Goal: Book appointment/travel/reservation

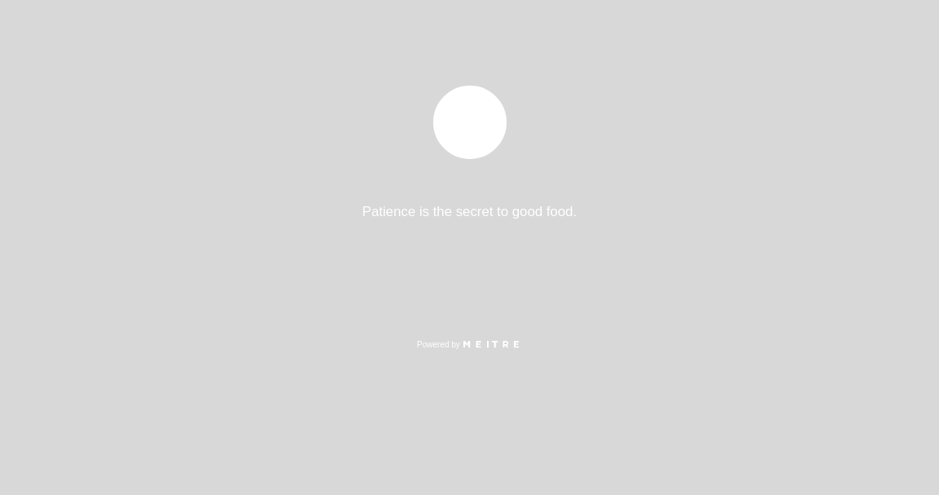
select select "pt"
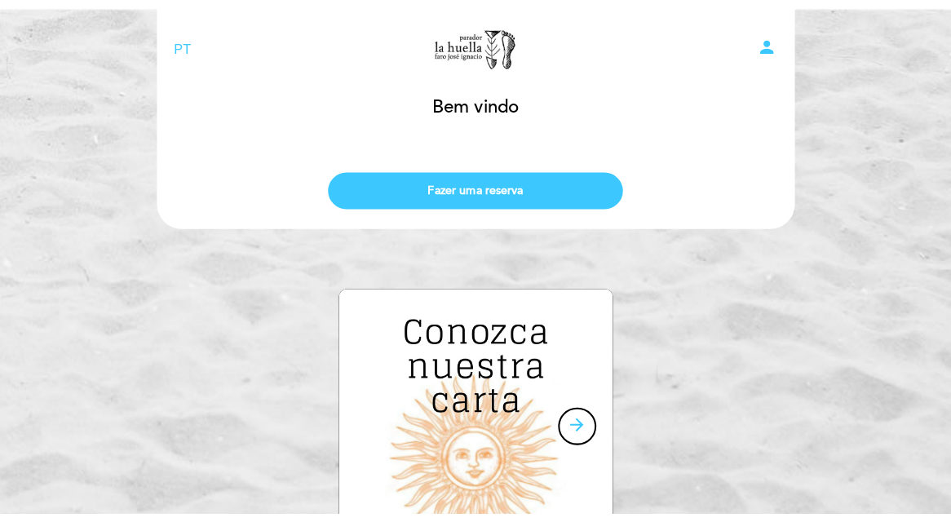
scroll to position [41, 0]
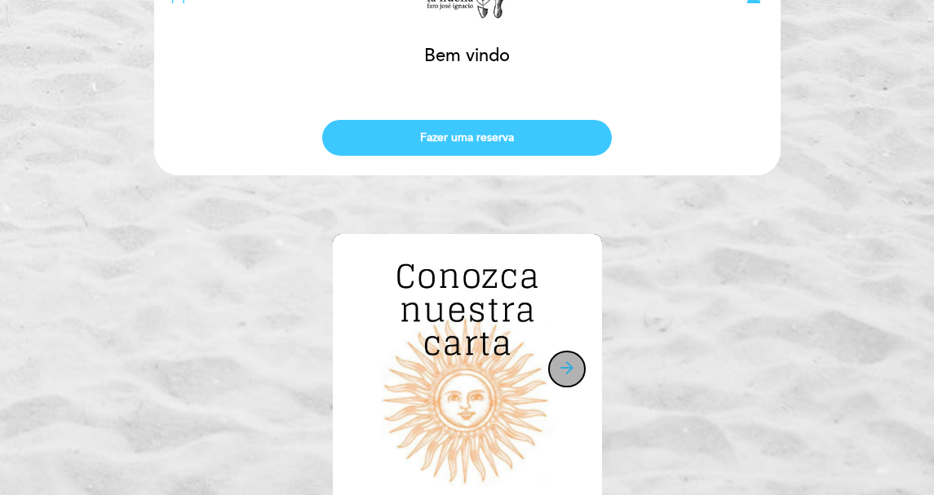
click at [569, 373] on icon "arrow_forward" at bounding box center [567, 368] width 20 height 20
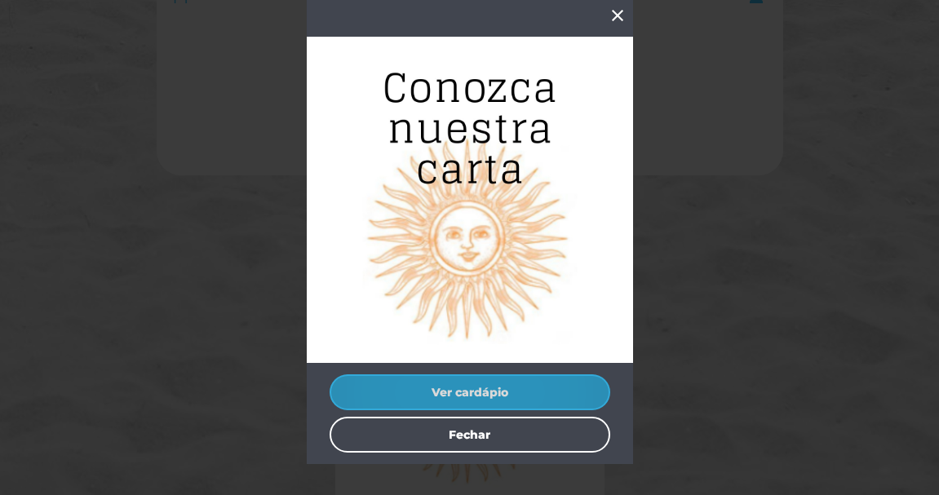
click at [474, 381] on button "Ver cardápio" at bounding box center [470, 392] width 281 height 36
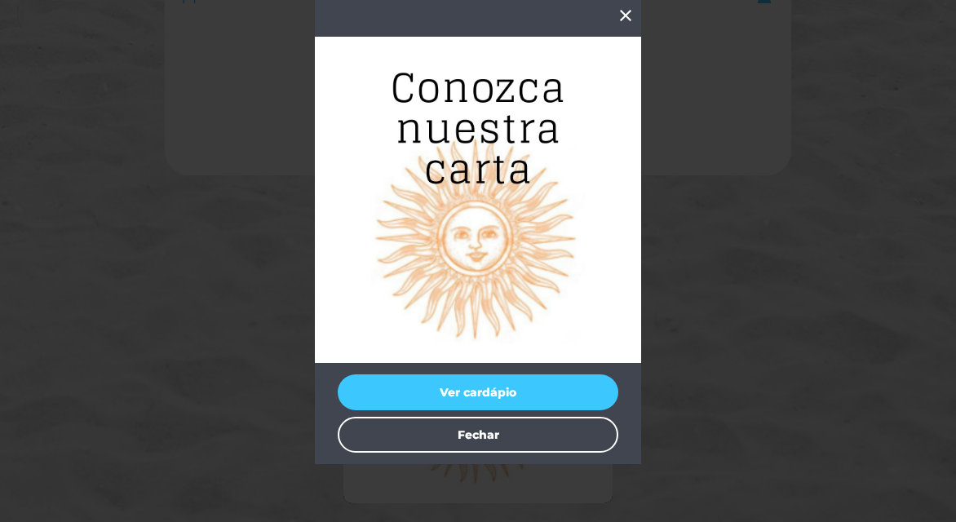
click at [631, 18] on icon "close" at bounding box center [626, 16] width 20 height 20
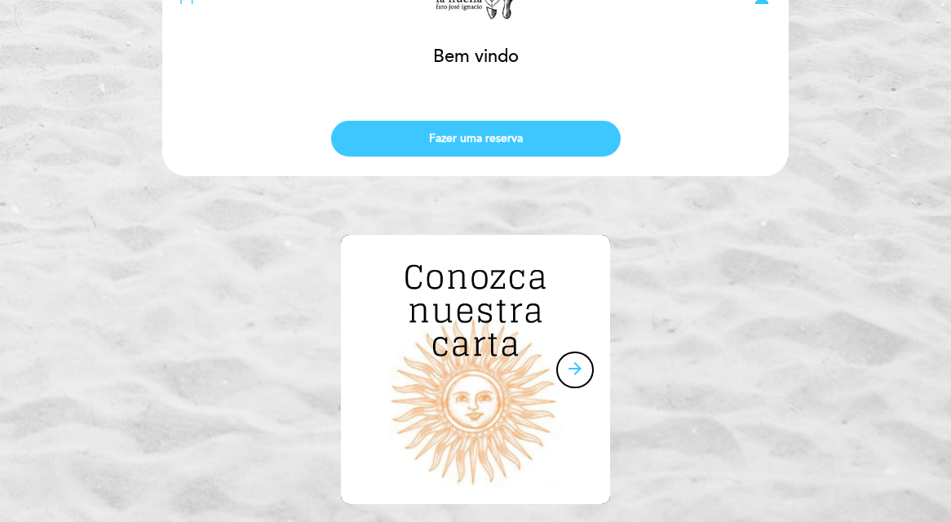
scroll to position [0, 0]
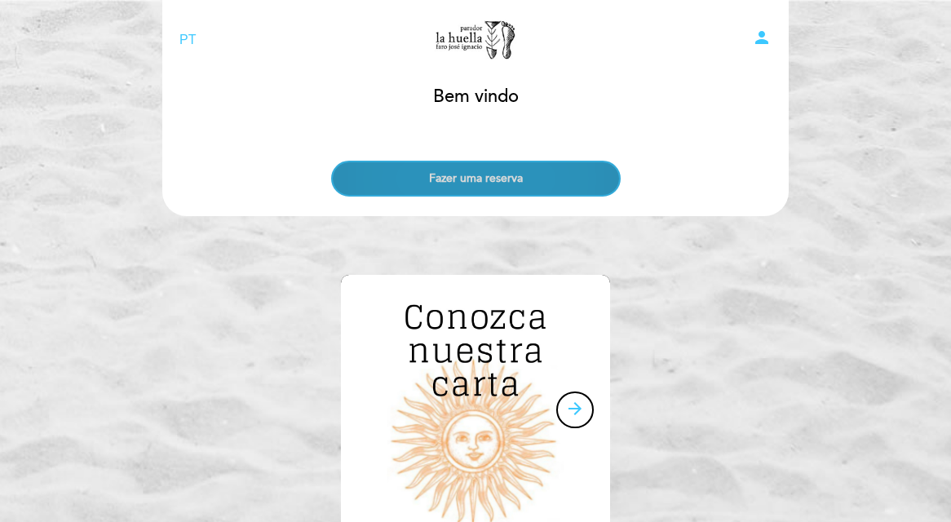
click at [516, 174] on button "Fazer uma reserva" at bounding box center [476, 179] width 290 height 36
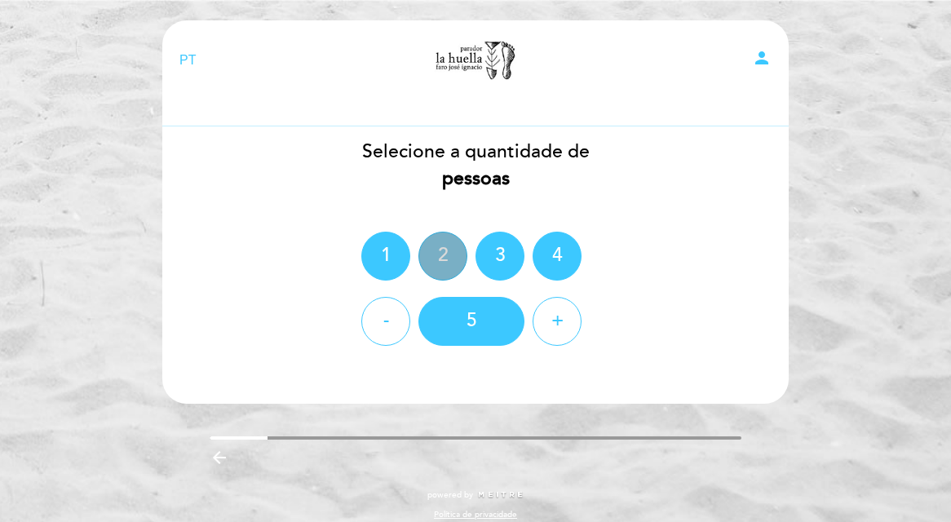
click at [430, 242] on div "2" at bounding box center [442, 256] width 49 height 49
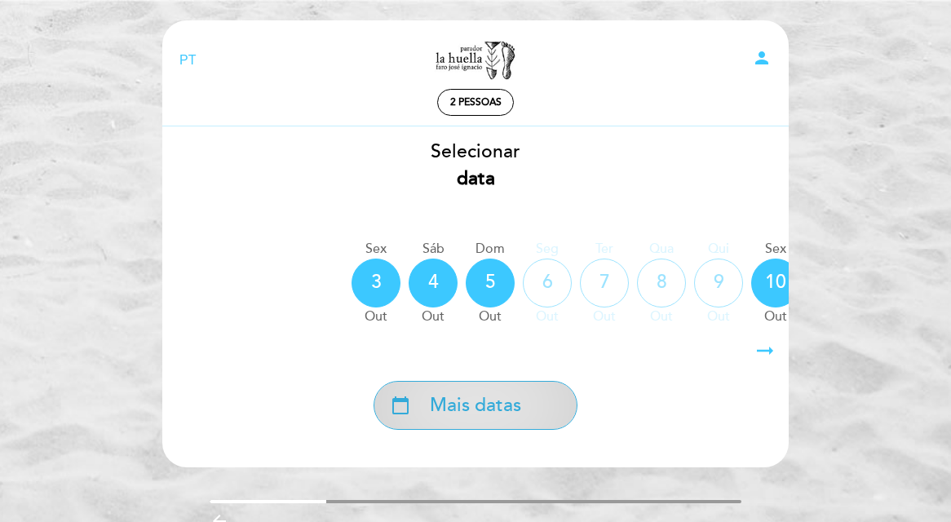
click at [537, 403] on div "calendar_today Mais datas" at bounding box center [476, 405] width 204 height 49
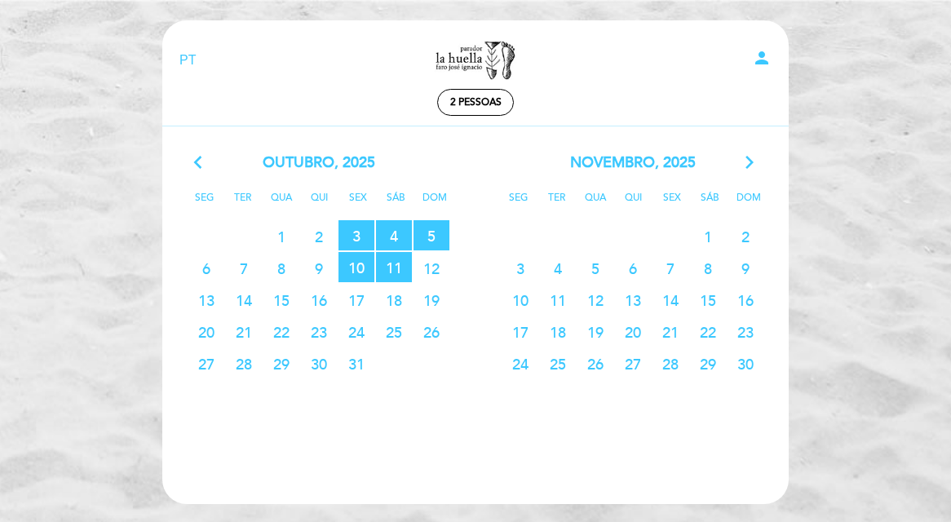
click at [749, 161] on icon "arrow_forward_ios" at bounding box center [749, 163] width 15 height 21
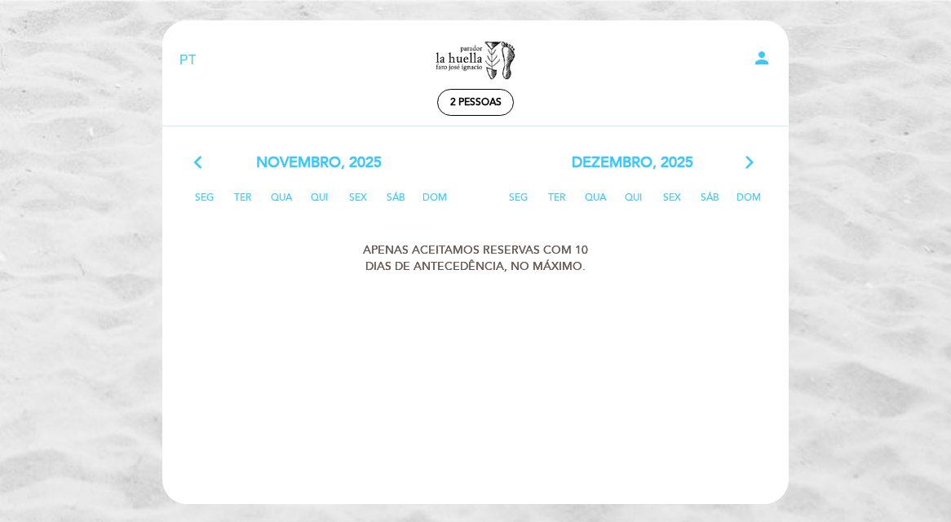
click at [201, 167] on icon "arrow_back_ios" at bounding box center [201, 163] width 15 height 21
